Goal: Information Seeking & Learning: Learn about a topic

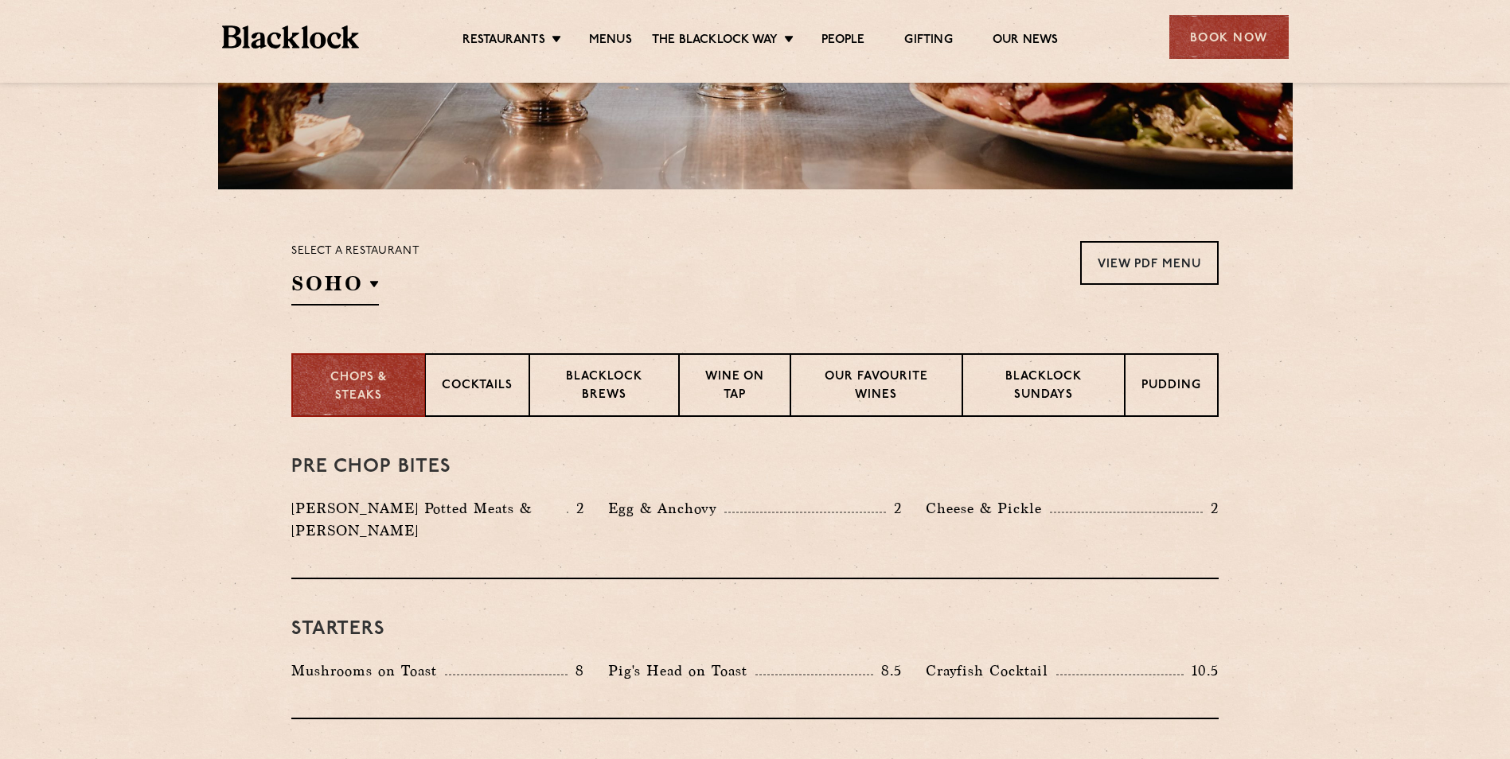
scroll to position [531, 0]
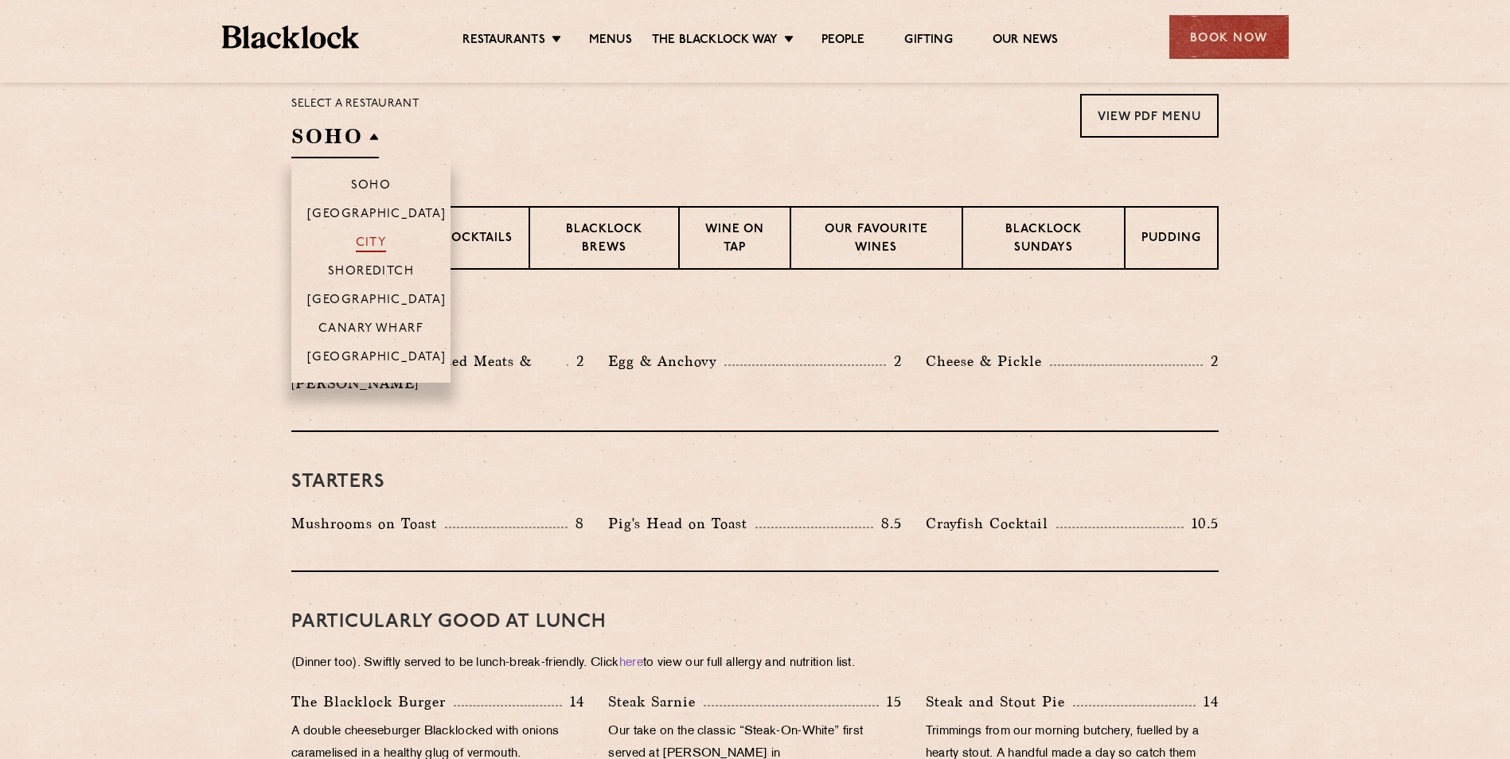
click at [364, 240] on p "City" at bounding box center [371, 244] width 31 height 16
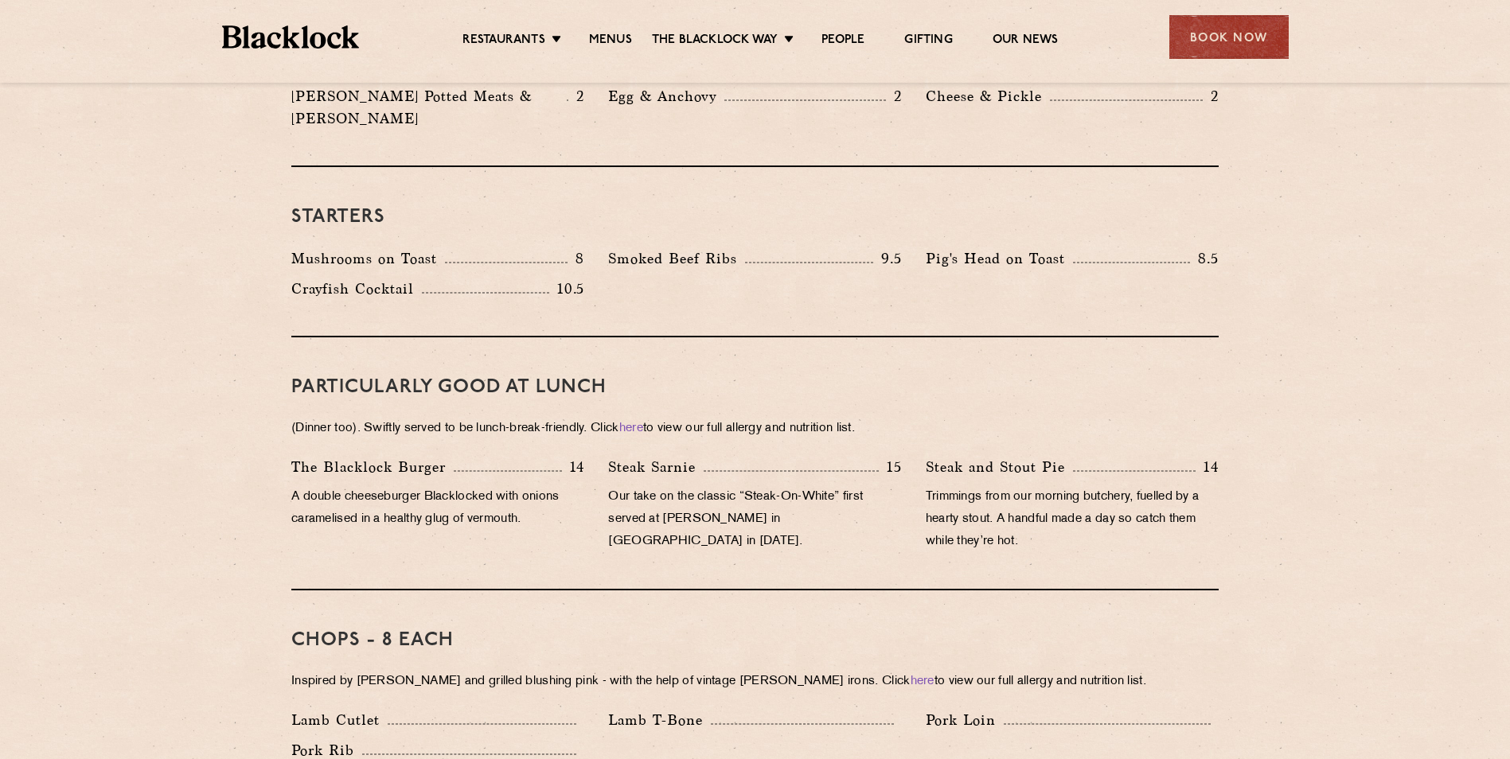
scroll to position [1061, 0]
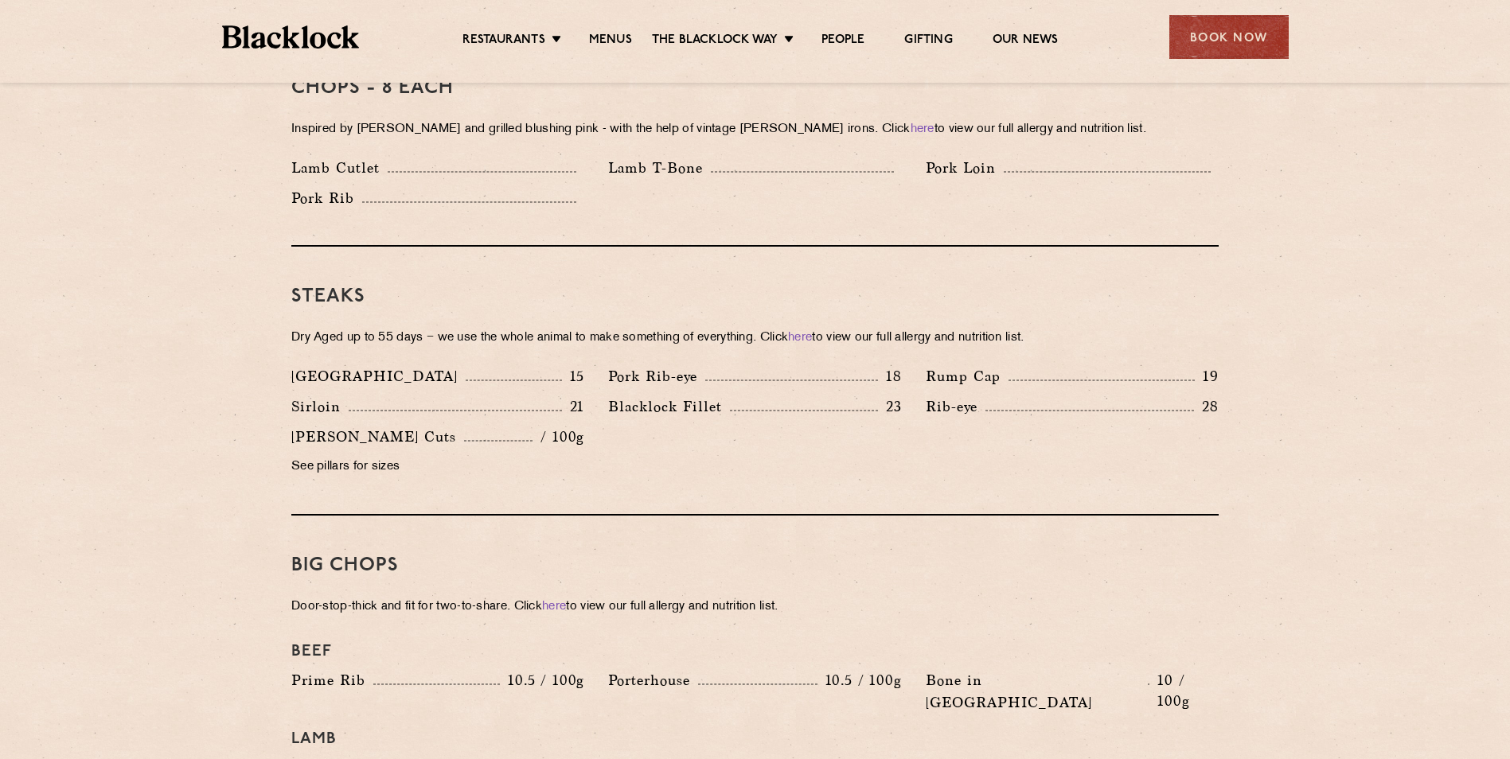
scroll to position [1356, 0]
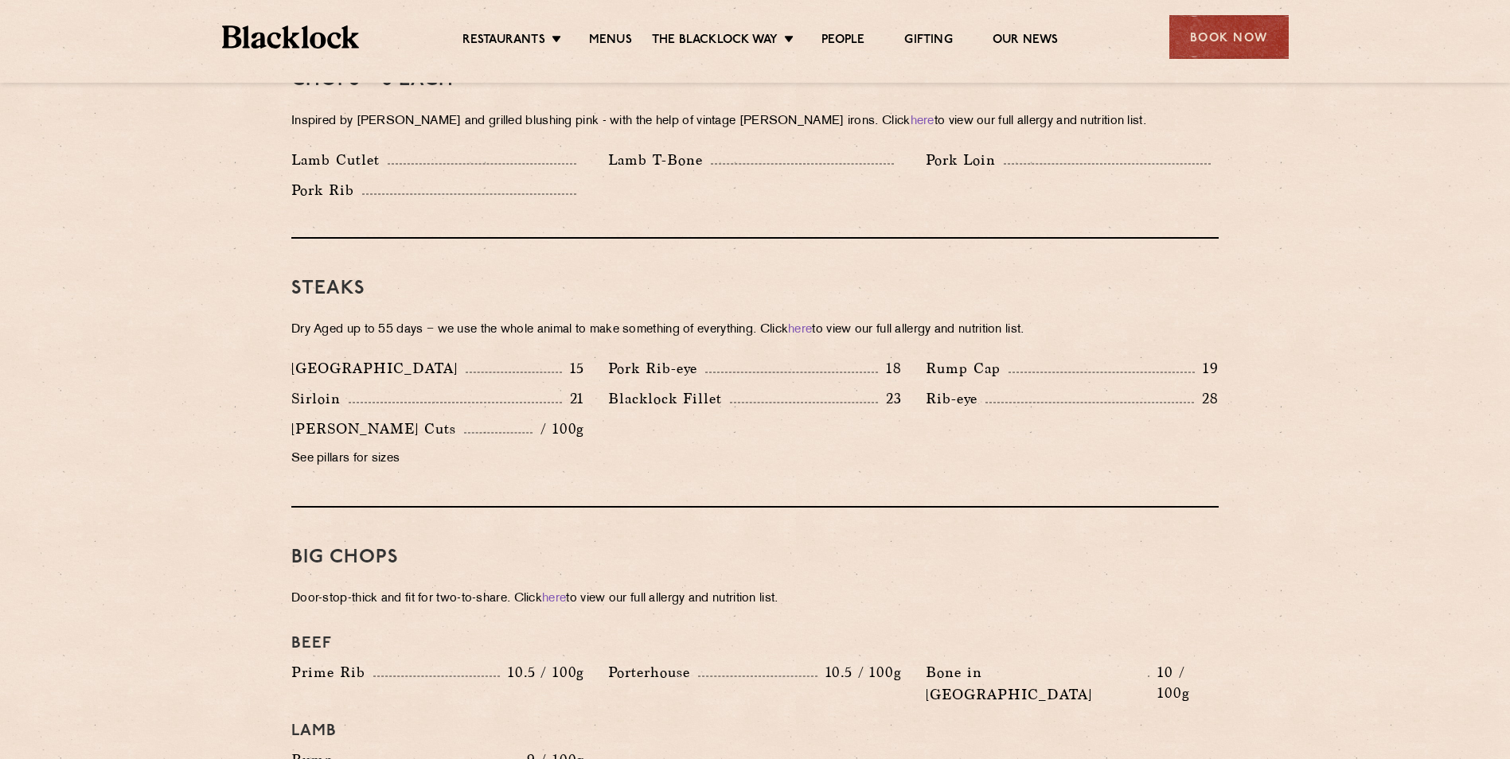
drag, startPoint x: 1340, startPoint y: 297, endPoint x: 1362, endPoint y: 387, distance: 92.5
click at [1345, 302] on section "Pre Chop Bites [PERSON_NAME] Potted Meats & Kimchi 2 Egg & Anchovy 2 Cheese & P…" at bounding box center [755, 605] width 1510 height 2320
click at [1365, 392] on section "Pre Chop Bites [PERSON_NAME] Potted Meats & Kimchi 2 Egg & Anchovy 2 Cheese & P…" at bounding box center [755, 605] width 1510 height 2320
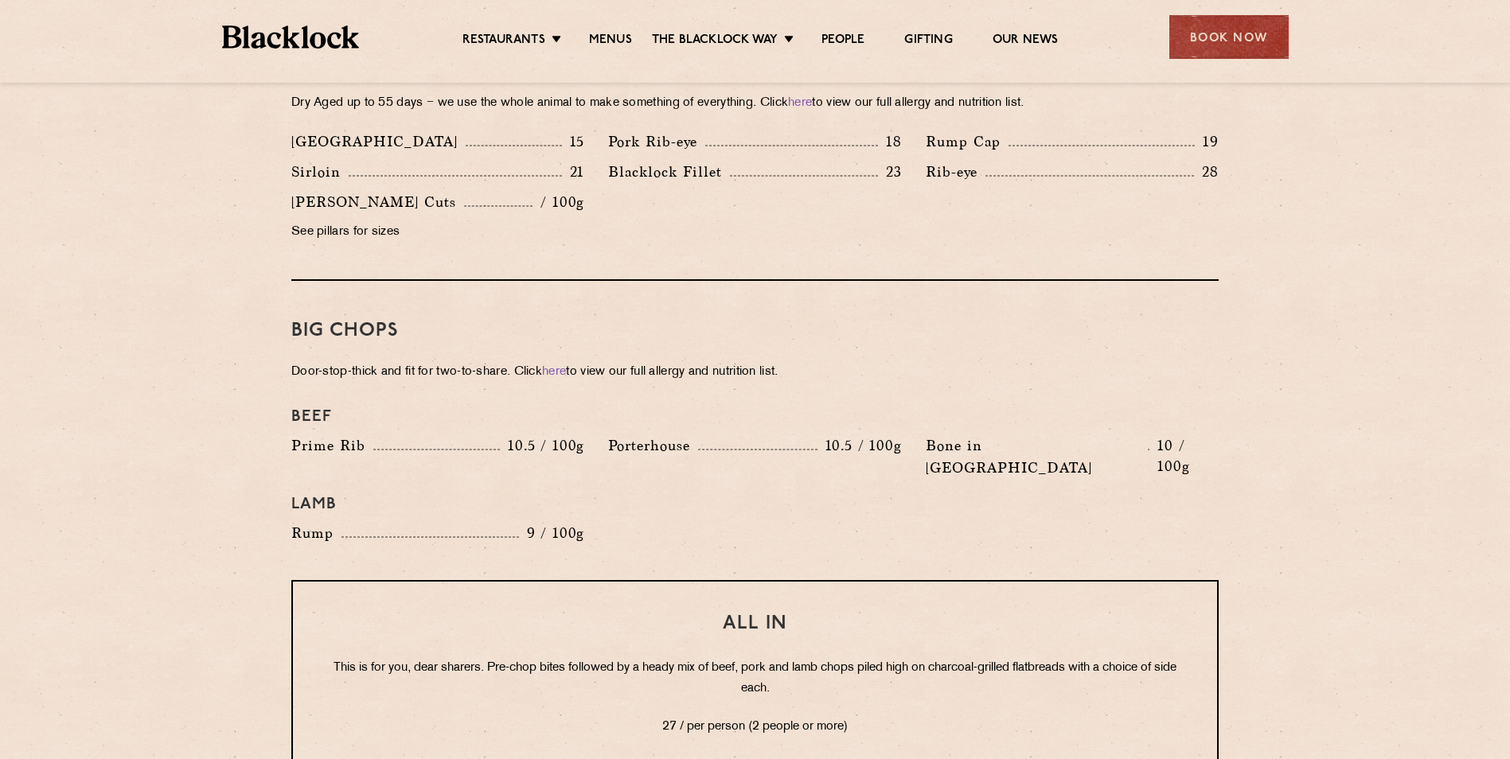
scroll to position [1561, 0]
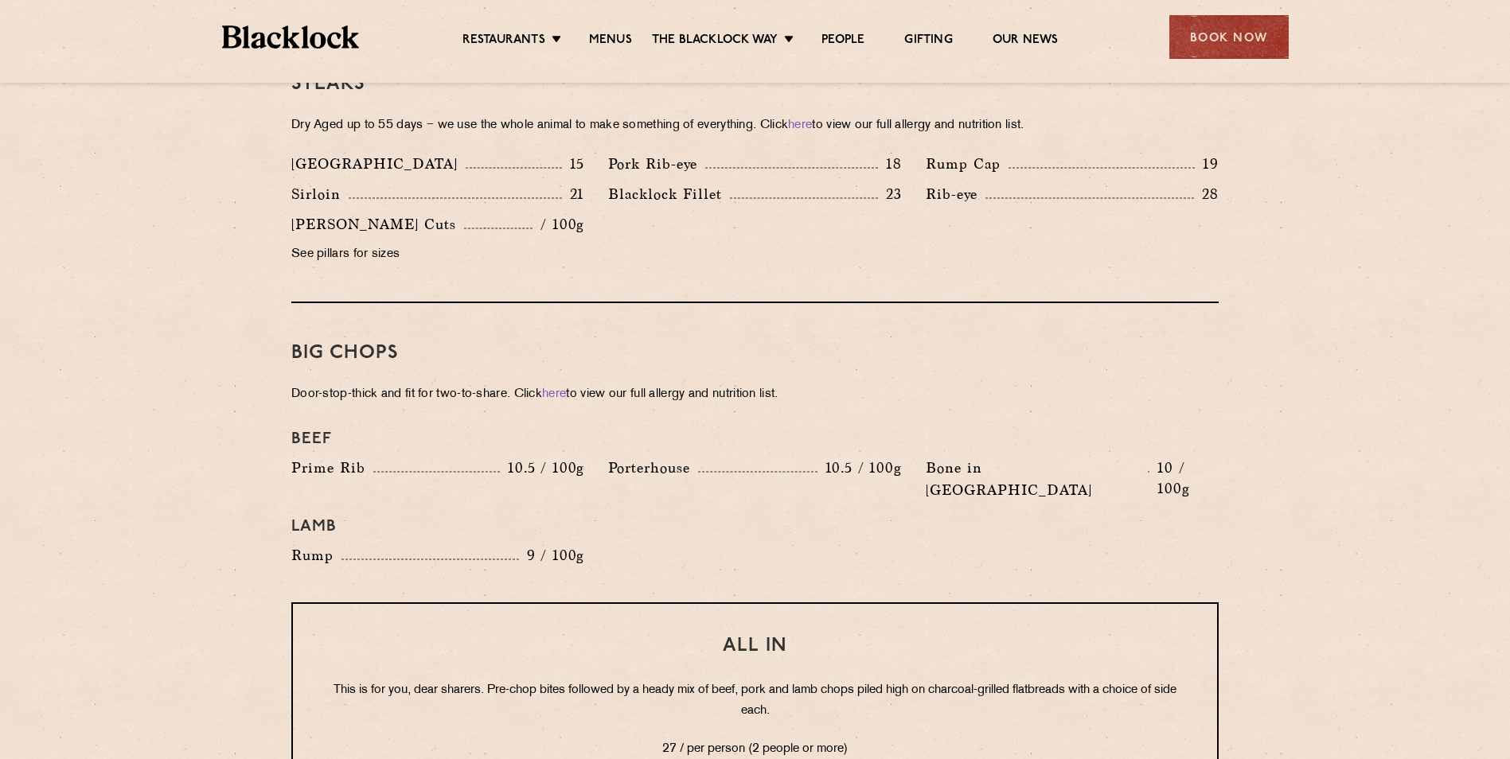
click at [1424, 452] on section "Pre Chop Bites [PERSON_NAME] Potted Meats & Kimchi 2 Egg & Anchovy 2 Cheese & P…" at bounding box center [755, 400] width 1510 height 2320
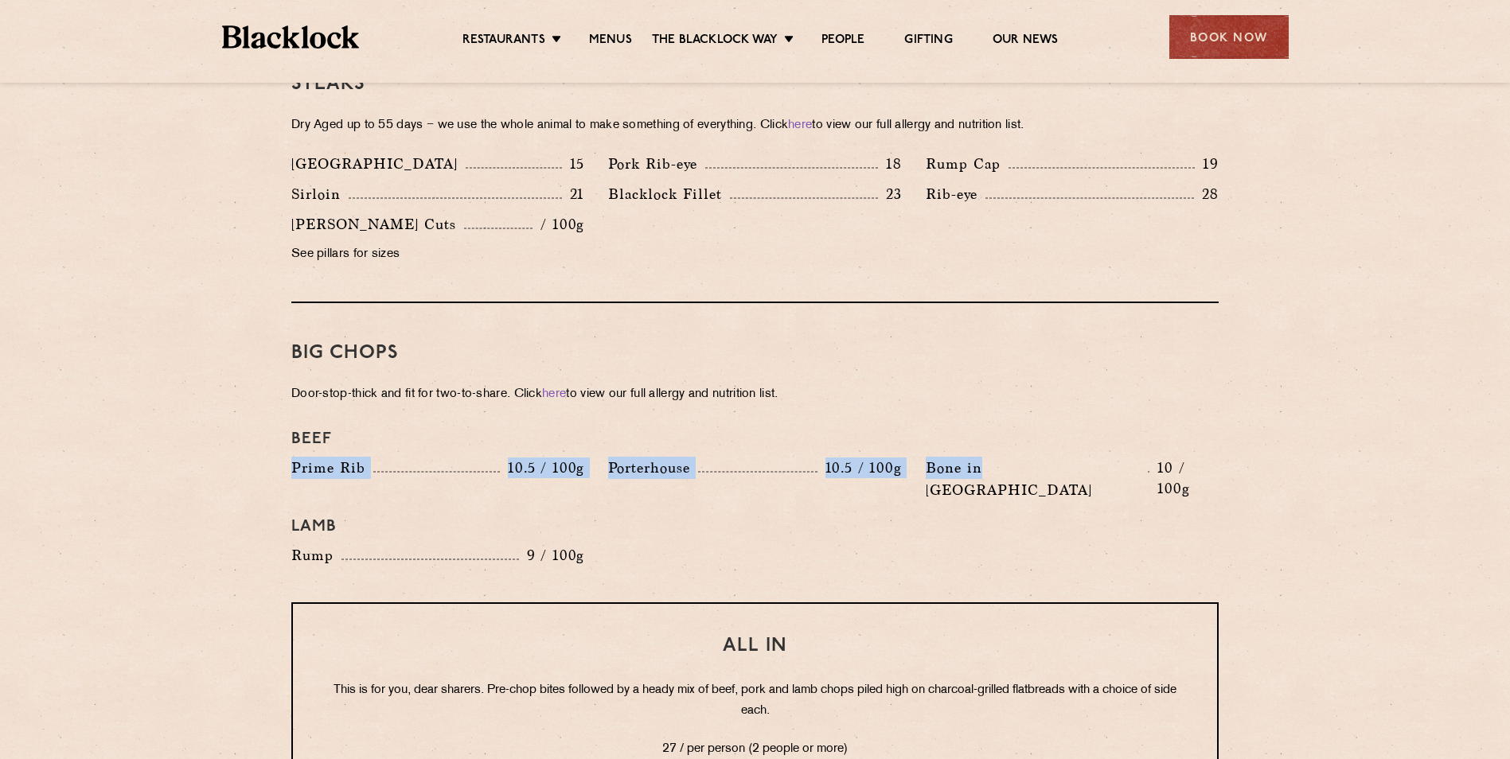
drag, startPoint x: 984, startPoint y: 441, endPoint x: 1155, endPoint y: 428, distance: 172.4
click at [1155, 428] on div "Beef Prime Rib 10.5 / 100g [GEOGRAPHIC_DATA] 10.5 / 100g Bone in [GEOGRAPHIC_DA…" at bounding box center [754, 498] width 951 height 153
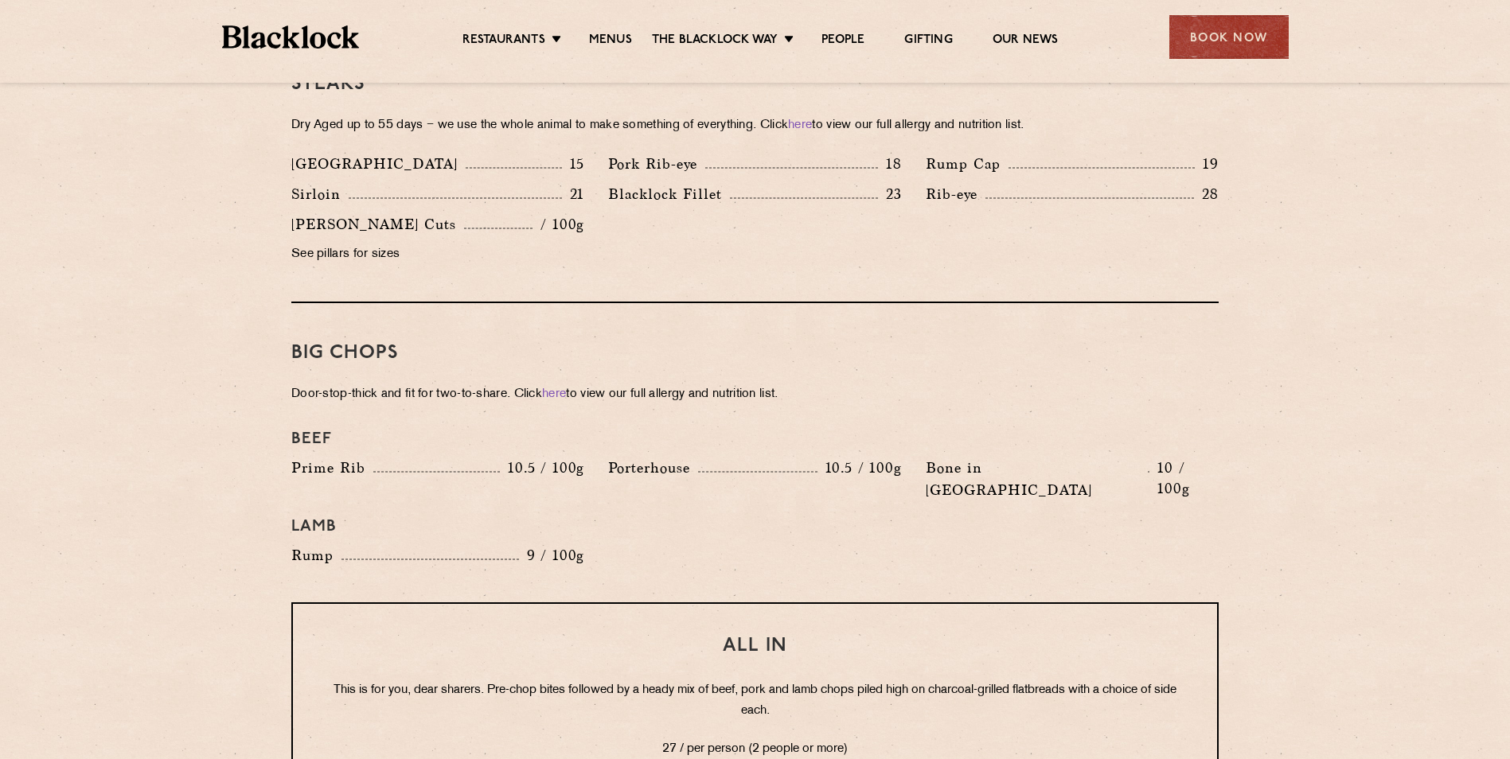
drag, startPoint x: 1155, startPoint y: 428, endPoint x: 1280, endPoint y: 448, distance: 126.5
click at [1280, 448] on section "Pre Chop Bites [PERSON_NAME] Potted Meats & Kimchi 2 Egg & Anchovy 2 Cheese & P…" at bounding box center [755, 400] width 1510 height 2320
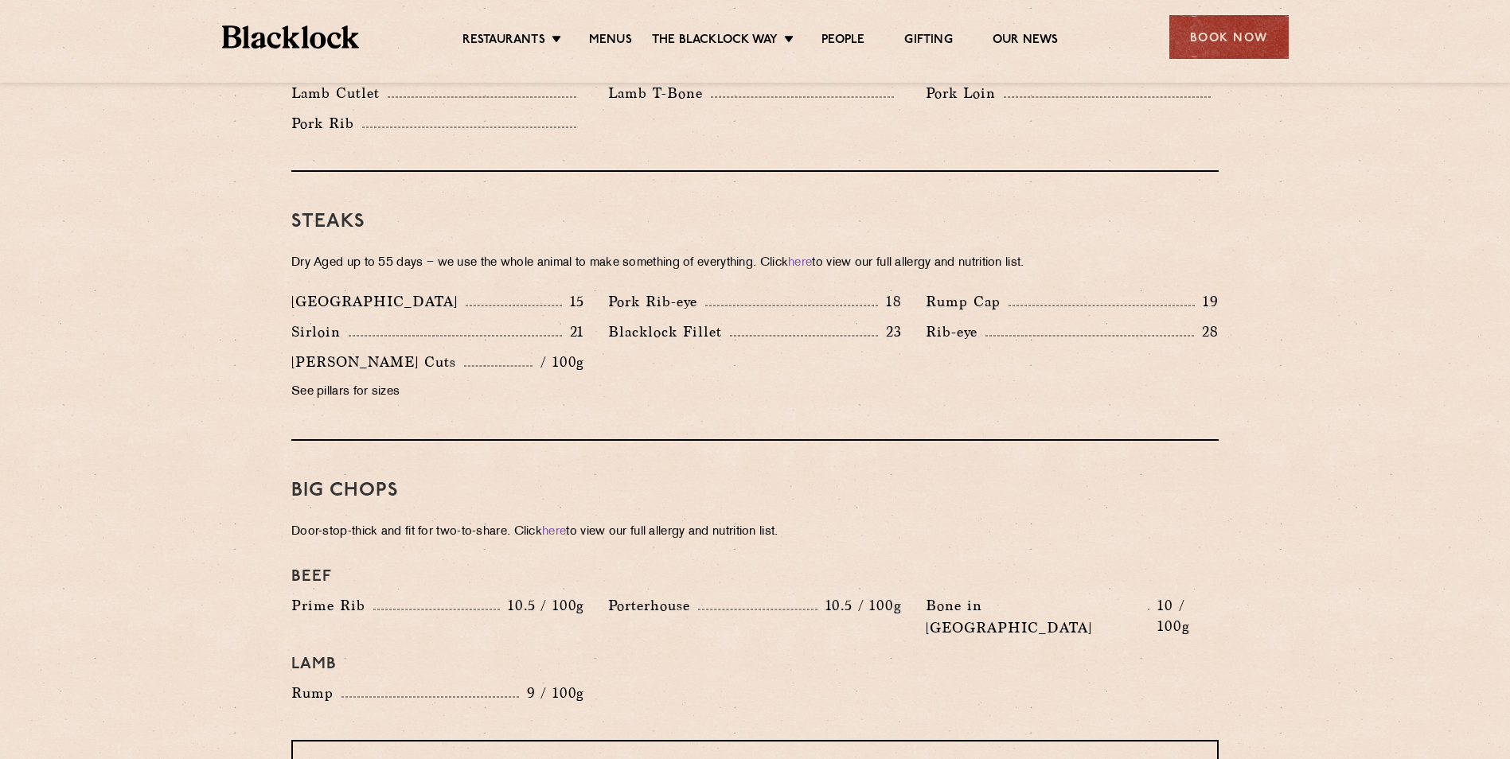
scroll to position [1419, 0]
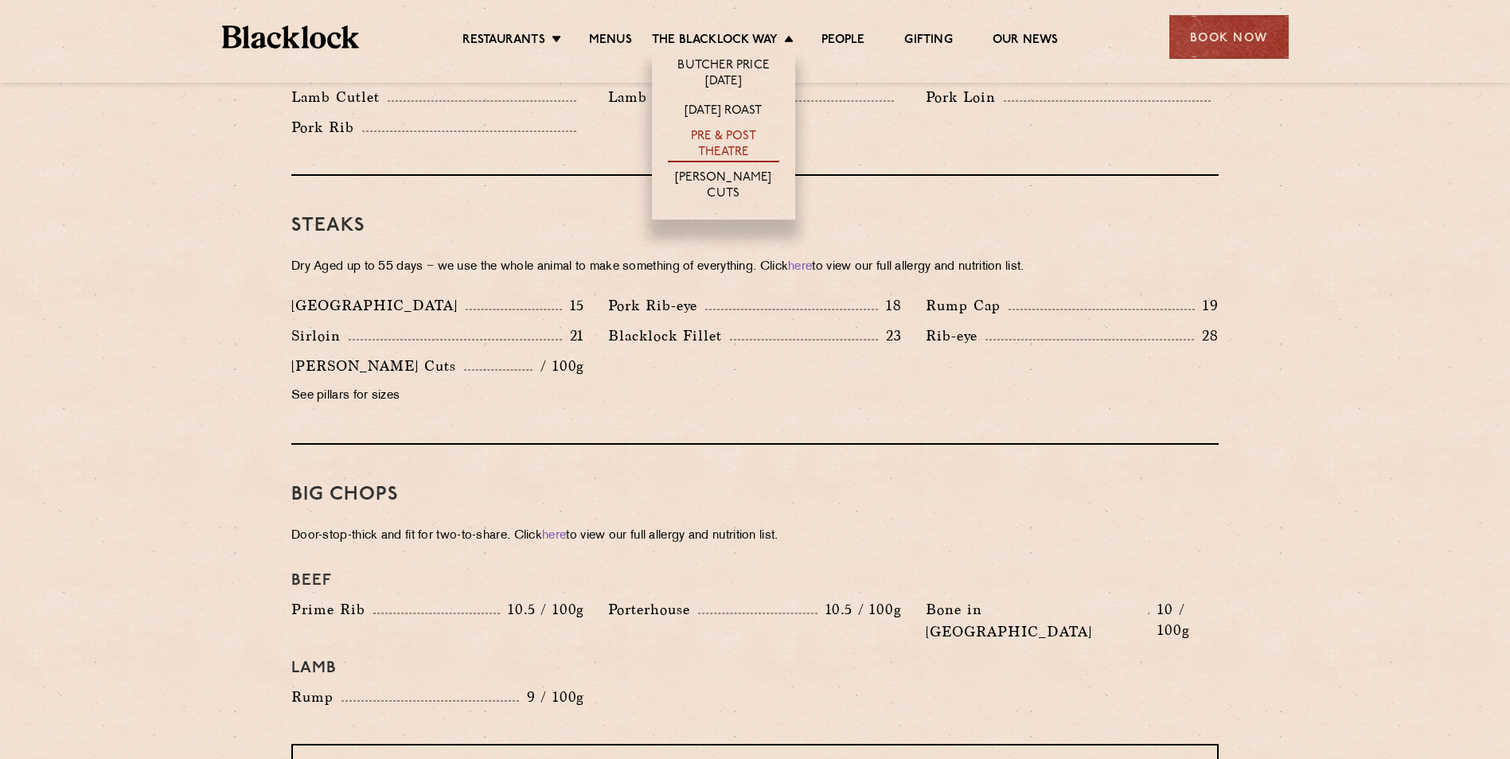
click at [739, 146] on link "Pre & Post Theatre" at bounding box center [723, 145] width 111 height 33
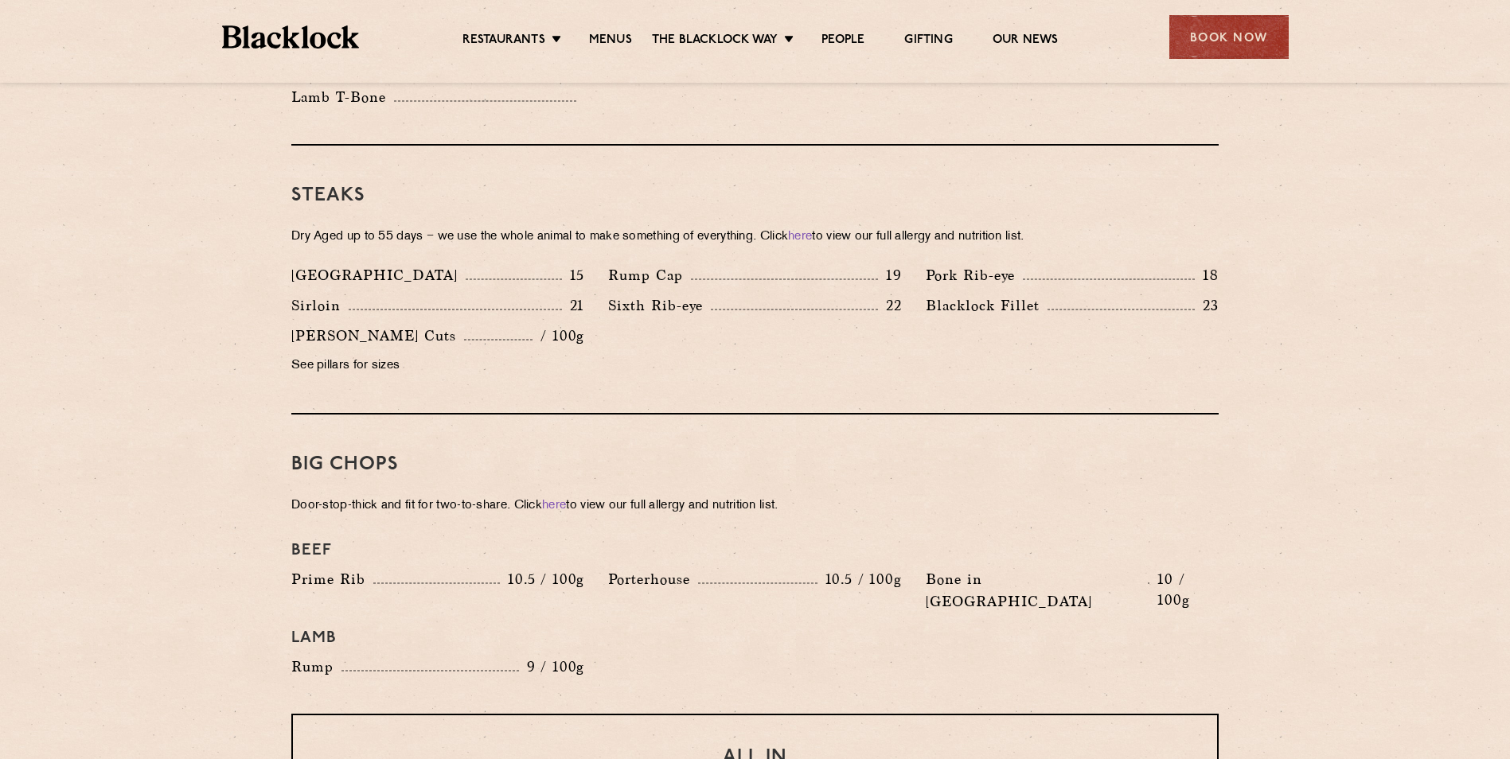
click at [1326, 315] on section "Pre Chop Bites [PERSON_NAME] Potted Meats & Kimchi 2 Egg & Anchovy 2 Cheese & P…" at bounding box center [755, 527] width 1510 height 2290
click at [1354, 387] on section "Pre Chop Bites [PERSON_NAME] Potted Meats & Kimchi 2 Egg & Anchovy 2 Cheese & P…" at bounding box center [755, 527] width 1510 height 2290
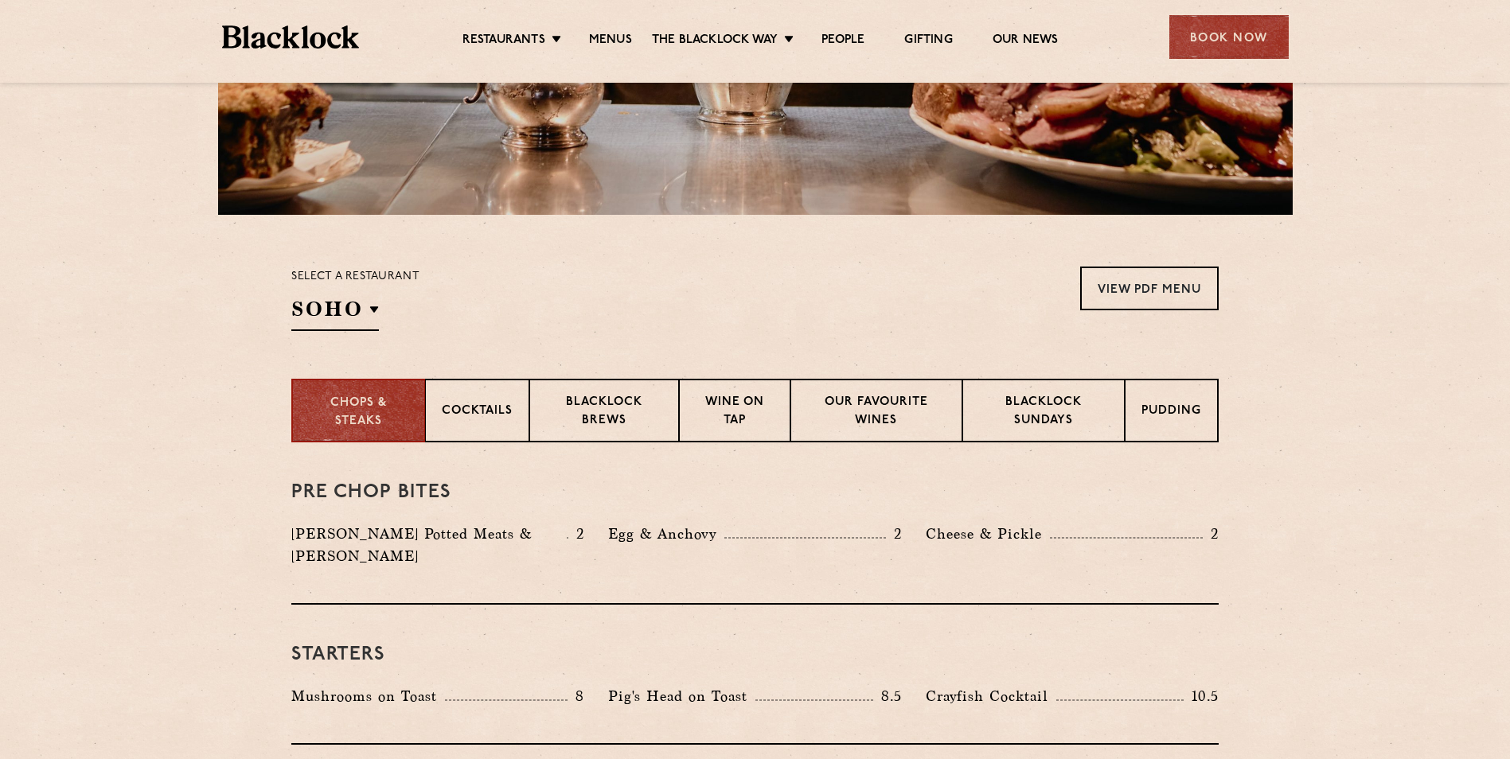
scroll to position [92, 0]
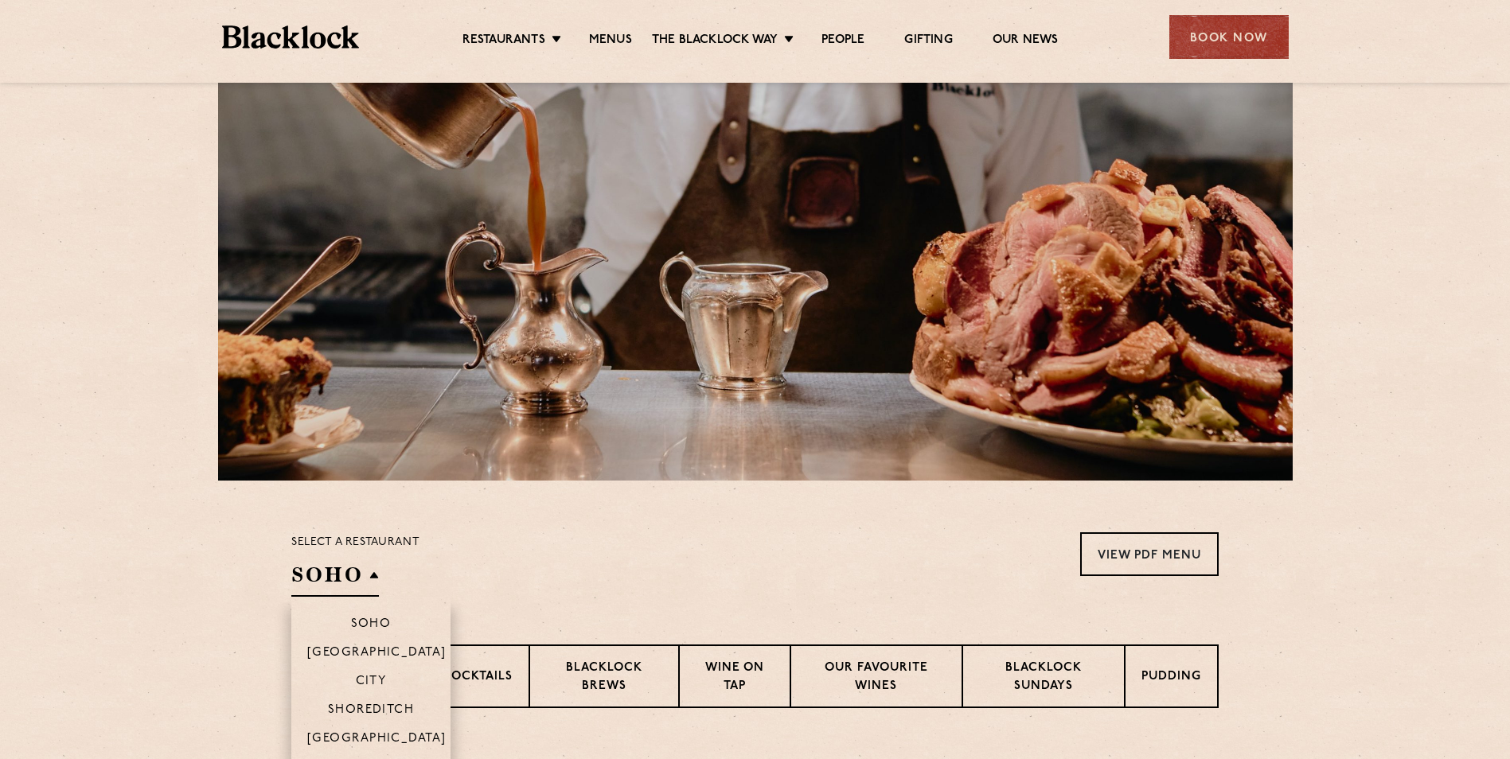
click at [333, 583] on h2 "SOHO" at bounding box center [335, 579] width 88 height 36
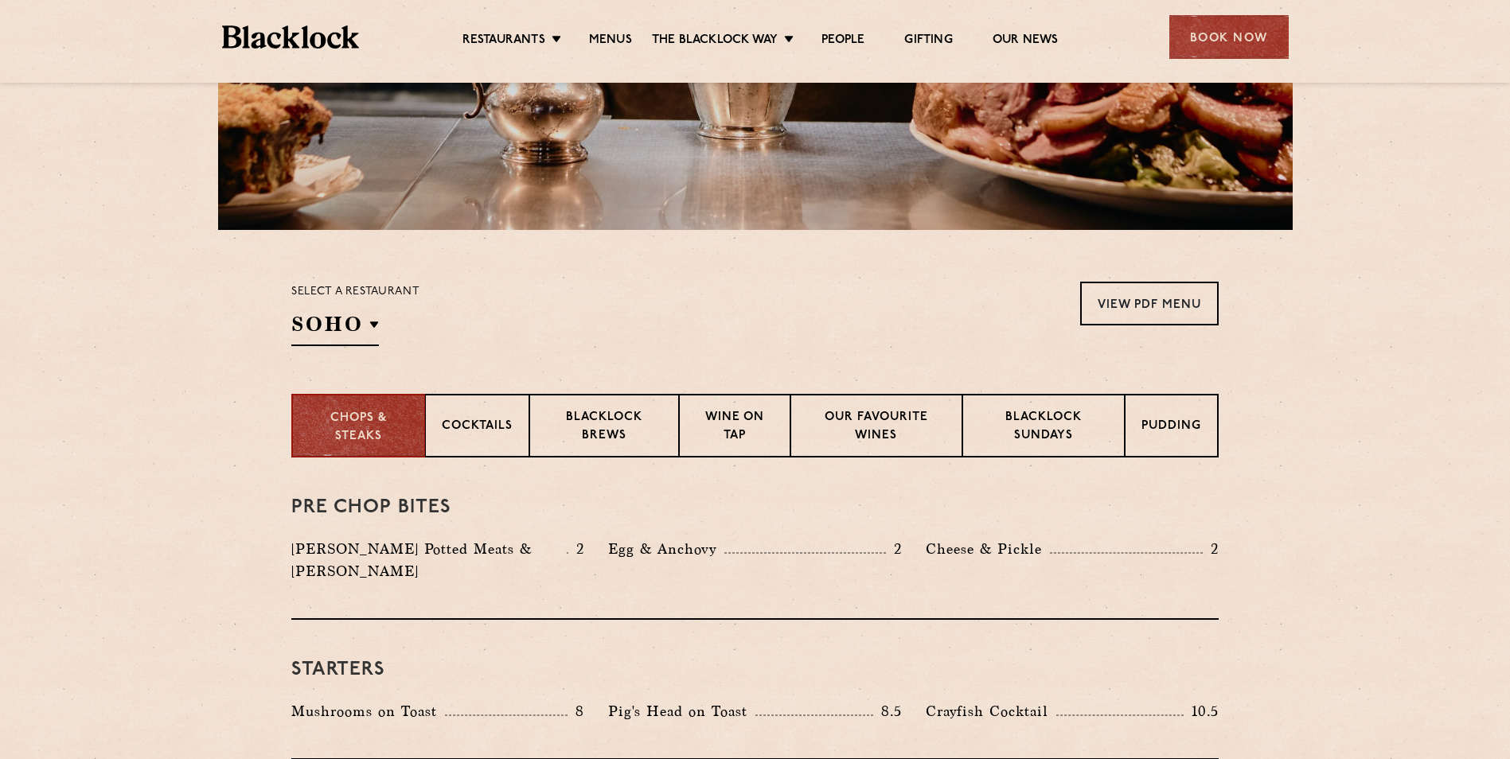
scroll to position [358, 0]
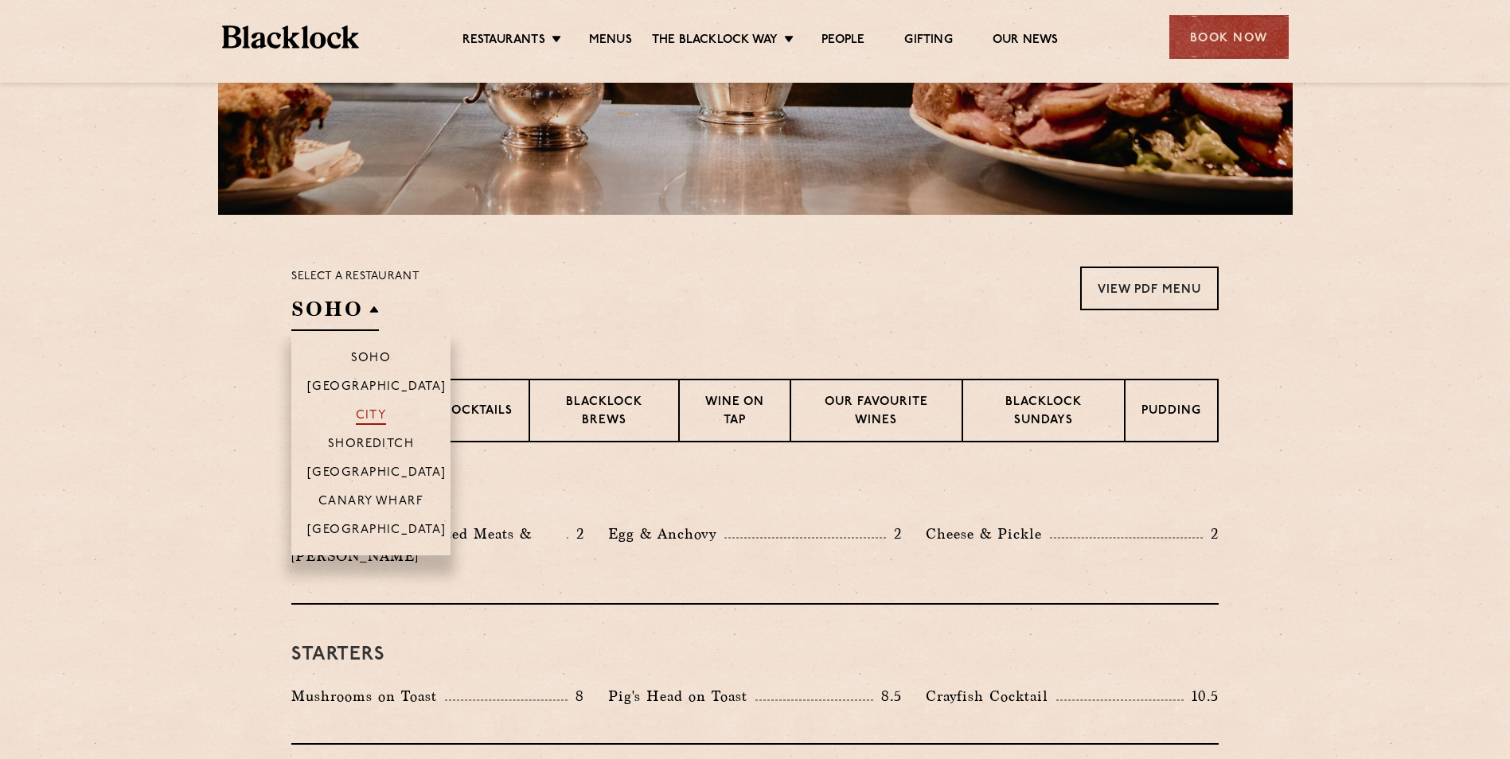
click at [372, 411] on p "City" at bounding box center [371, 417] width 31 height 16
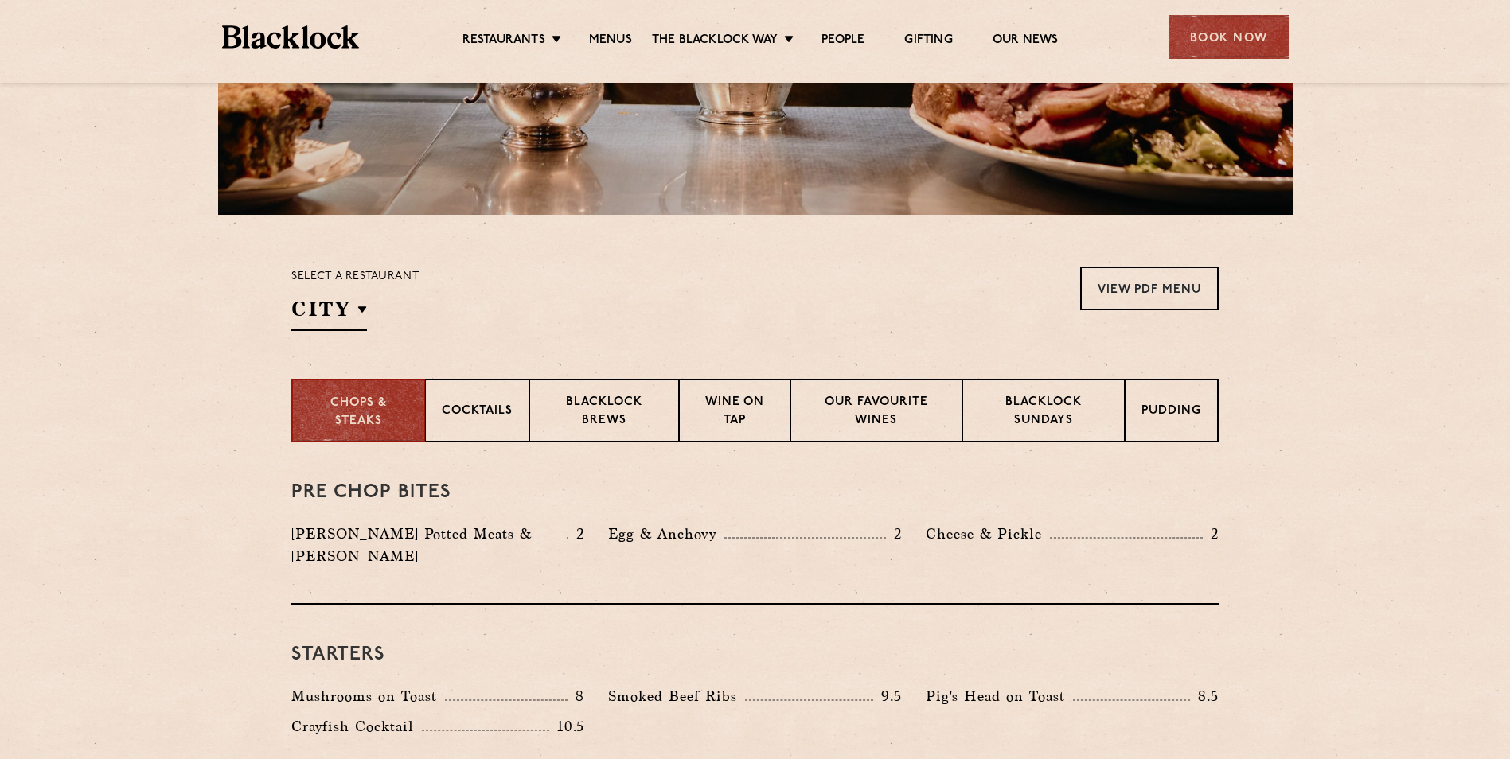
click at [1304, 363] on section "Select a restaurant City Soho Birmingham City Shoreditch Covent Garden Canary W…" at bounding box center [755, 297] width 1510 height 164
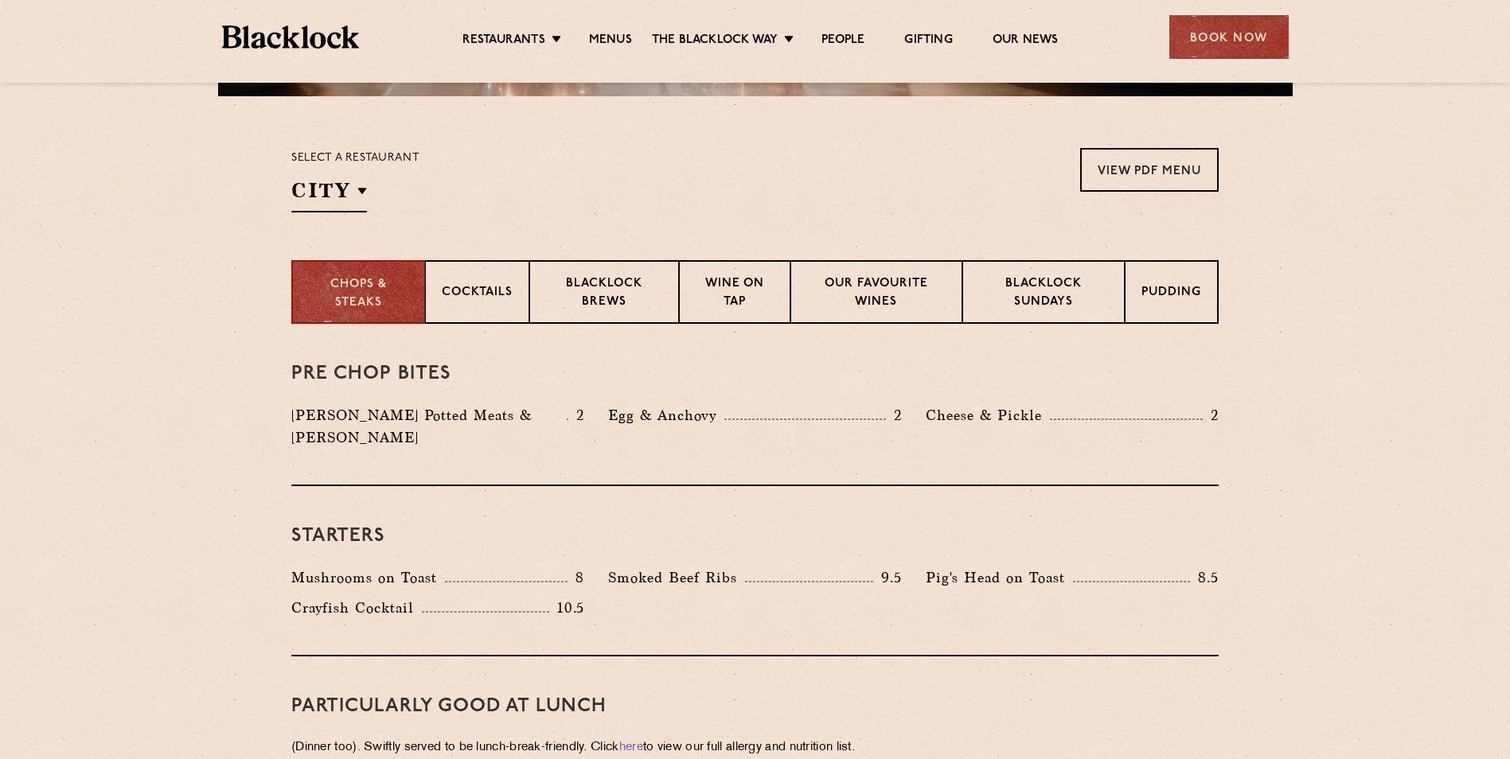
scroll to position [531, 0]
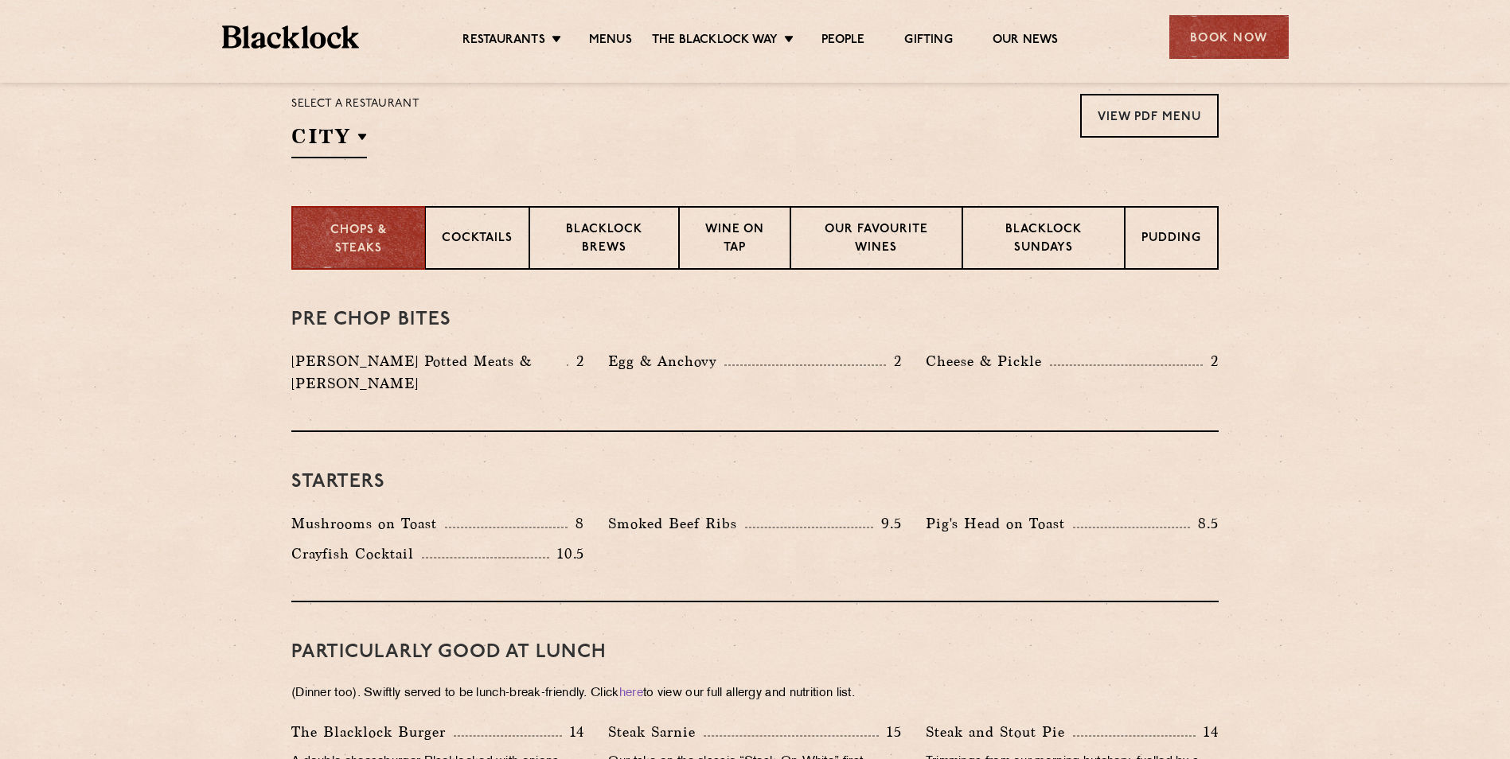
drag, startPoint x: 1359, startPoint y: 329, endPoint x: 1139, endPoint y: 50, distance: 355.2
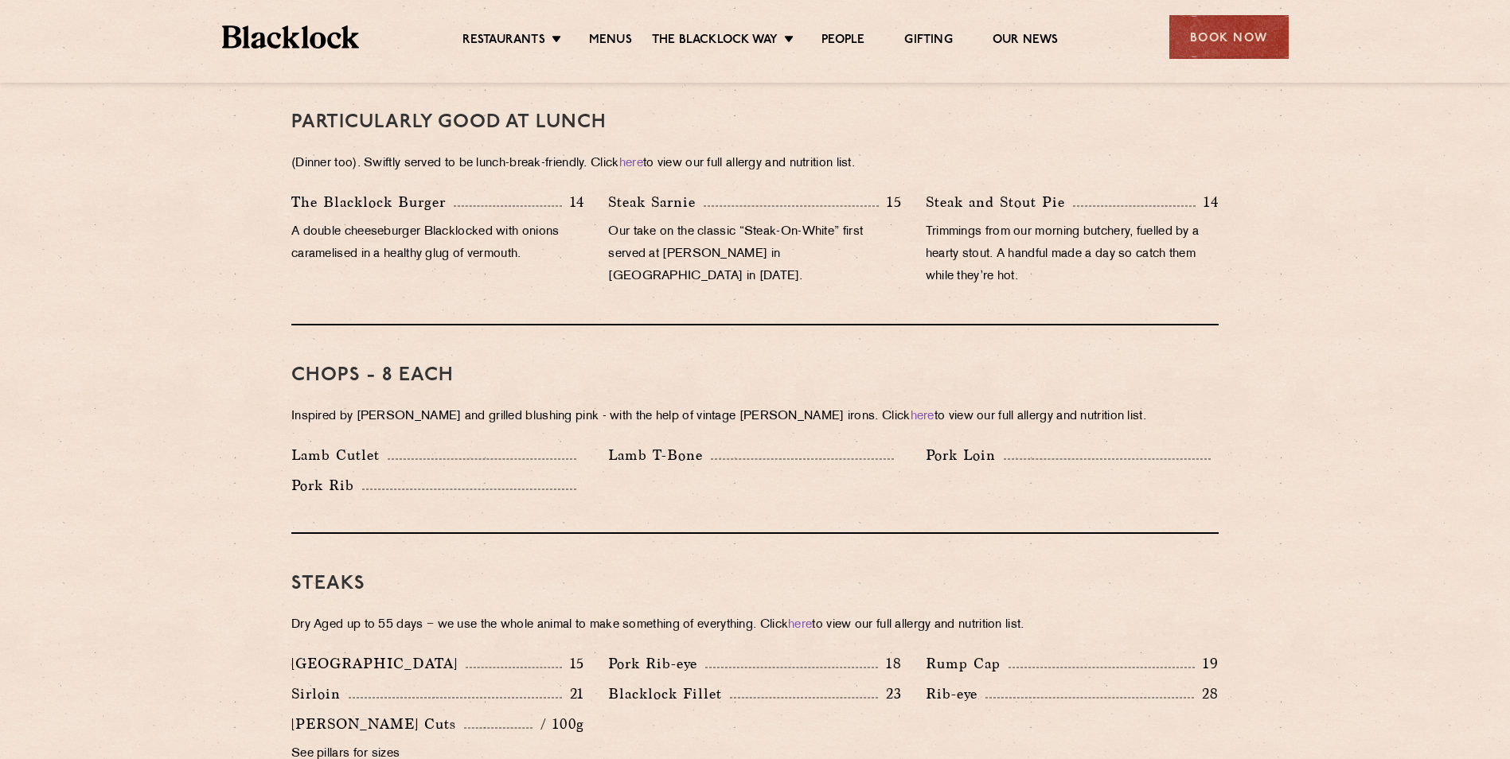
scroll to position [1592, 0]
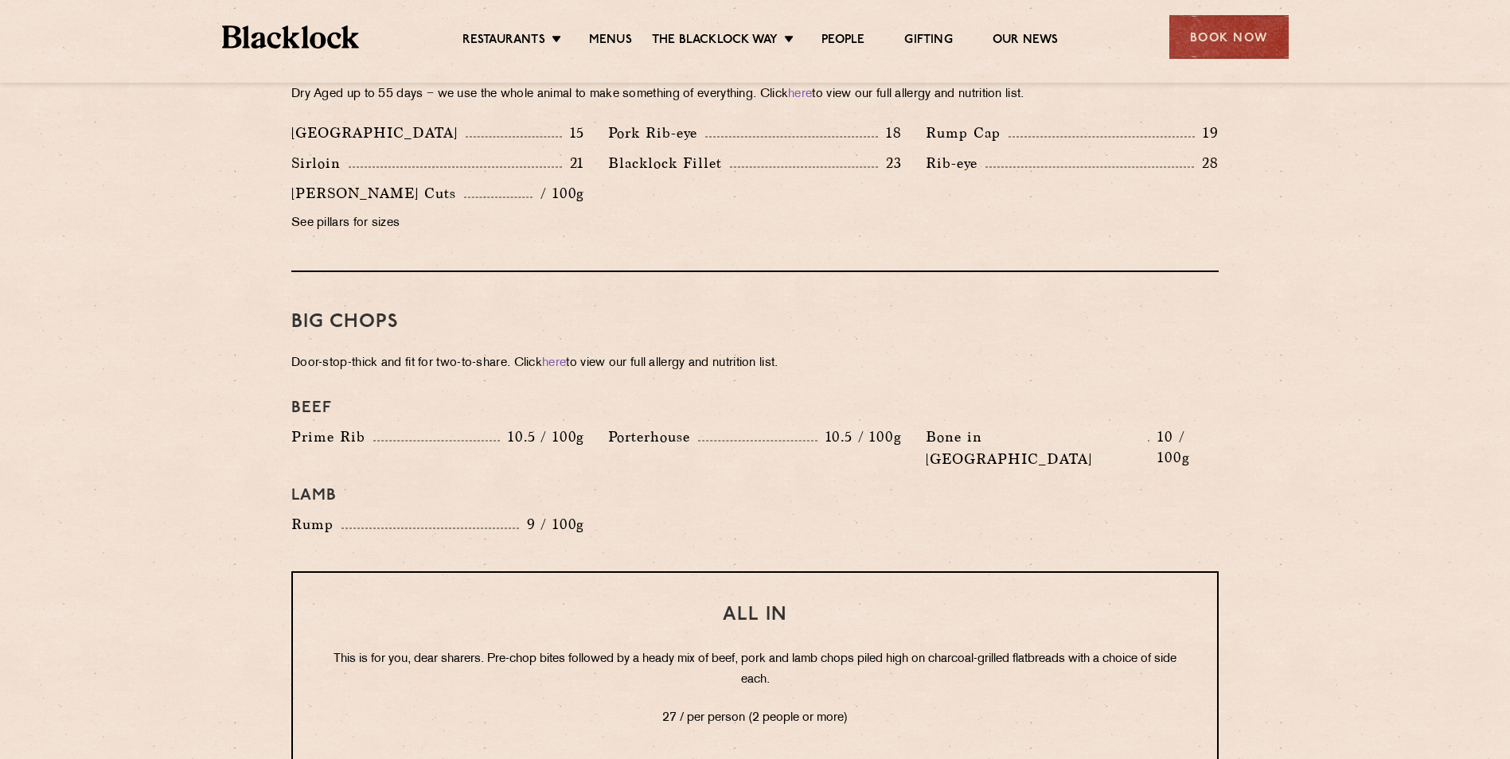
click at [1273, 436] on section "Pre Chop Bites [PERSON_NAME] Potted Meats & Kimchi 2 Egg & Anchovy 2 Cheese & P…" at bounding box center [755, 369] width 1510 height 2320
click at [1136, 649] on p "This is for you, dear sharers. Pre-chop bites followed by a heady mix of beef, …" at bounding box center [755, 669] width 860 height 41
click at [1246, 534] on section "Pre Chop Bites [PERSON_NAME] Potted Meats & Kimchi 2 Egg & Anchovy 2 Cheese & P…" at bounding box center [755, 369] width 1510 height 2320
